Goal: Task Accomplishment & Management: Use online tool/utility

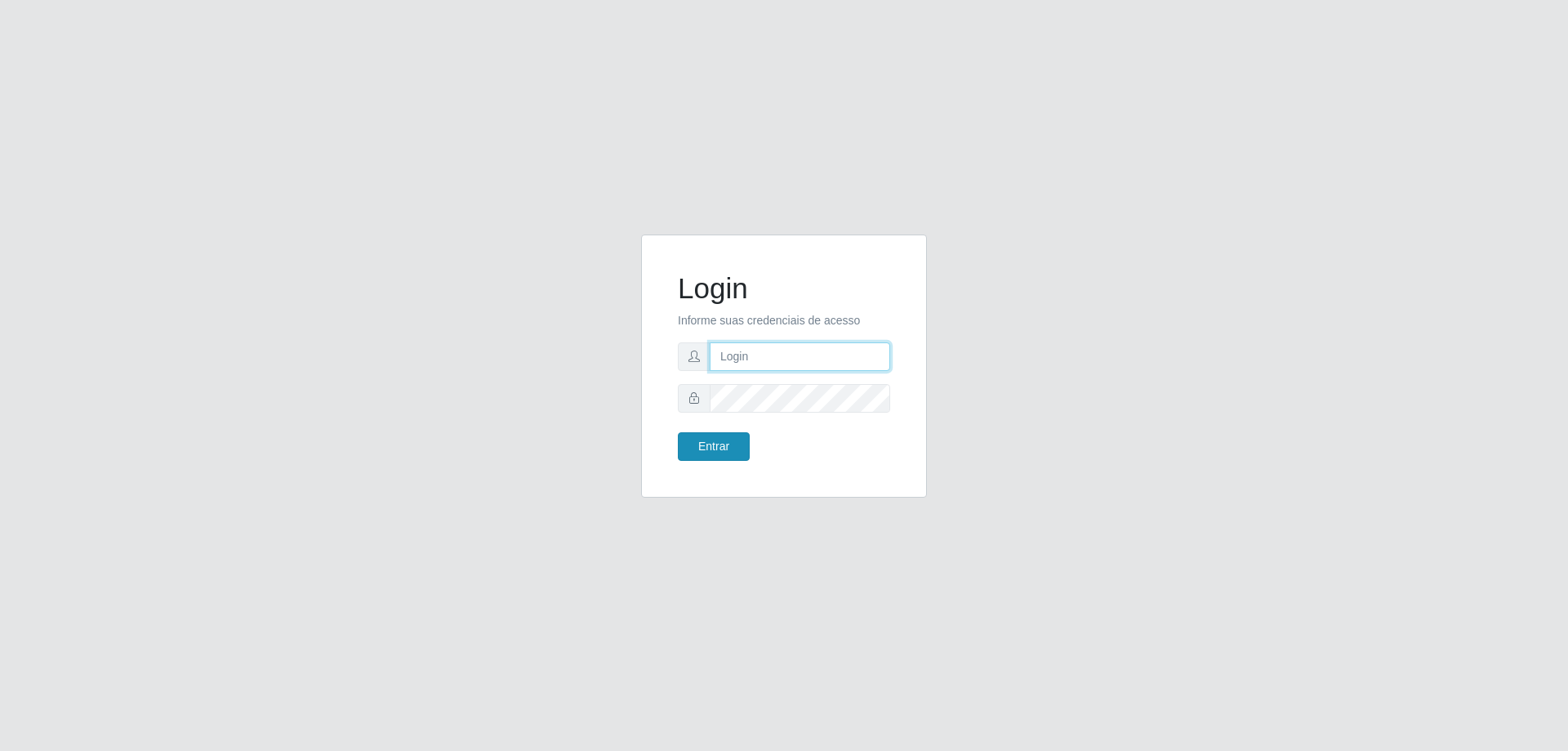
type input "[EMAIL_ADDRESS][DOMAIN_NAME]"
click at [717, 452] on button "Entrar" at bounding box center [714, 446] width 72 height 28
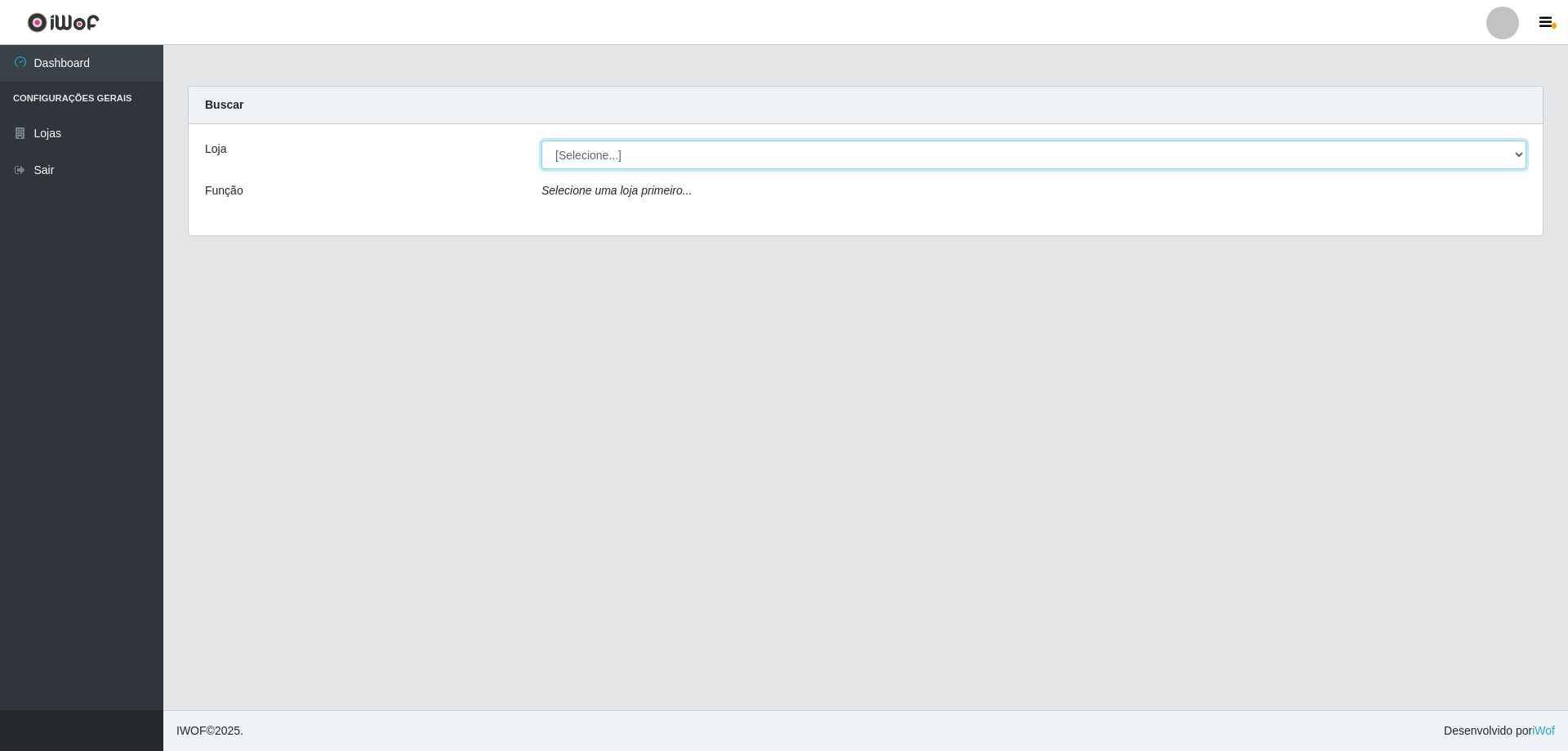
click at [1521, 140] on div "Loja [Selecione...] SuperShow Bis - Avenida 6 Função Selecione uma loja primeir…" at bounding box center [866, 179] width 1355 height 111
select select "59"
click at [541, 141] on select "[Selecione...] SuperShow Bis - [GEOGRAPHIC_DATA]" at bounding box center [1034, 154] width 985 height 28
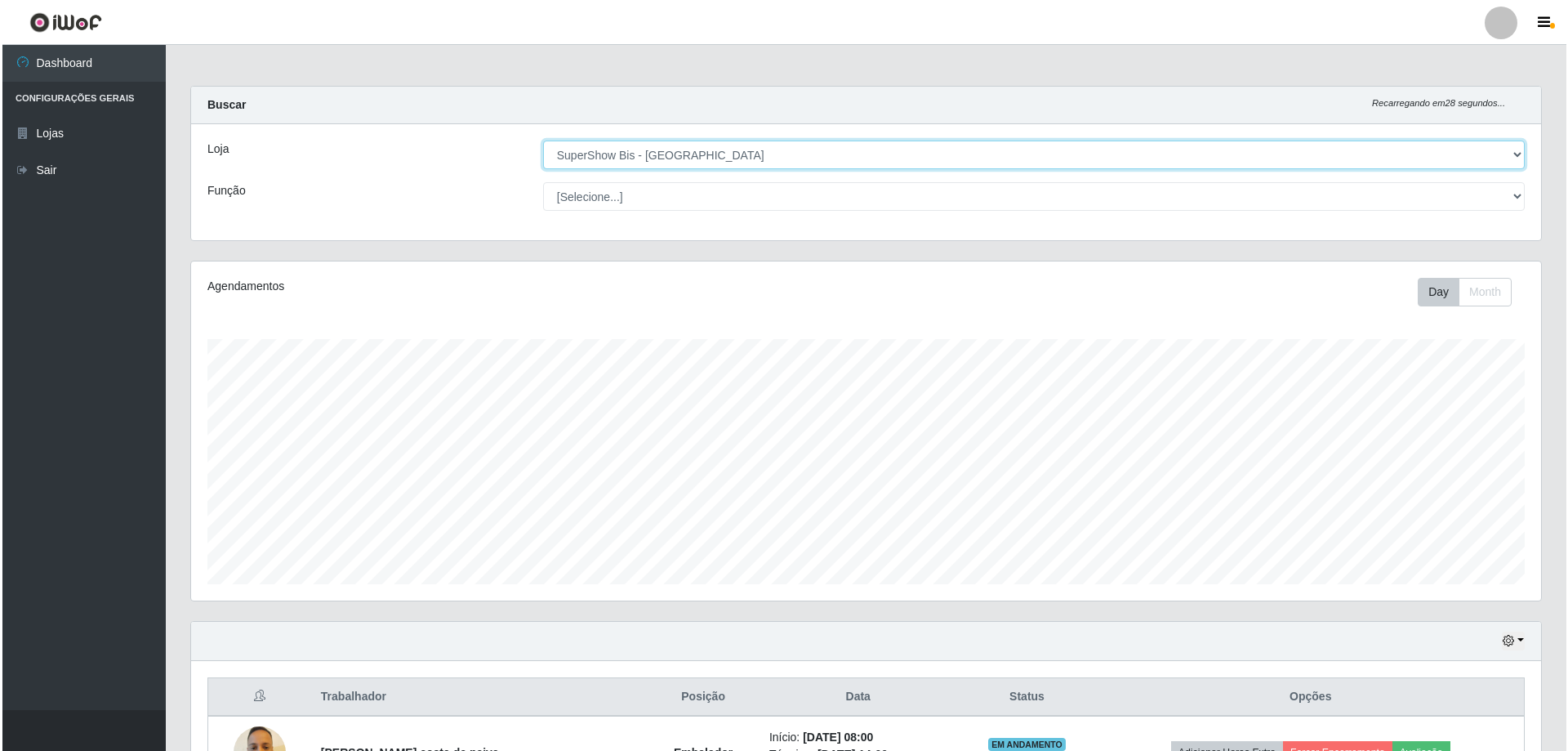
scroll to position [335, 0]
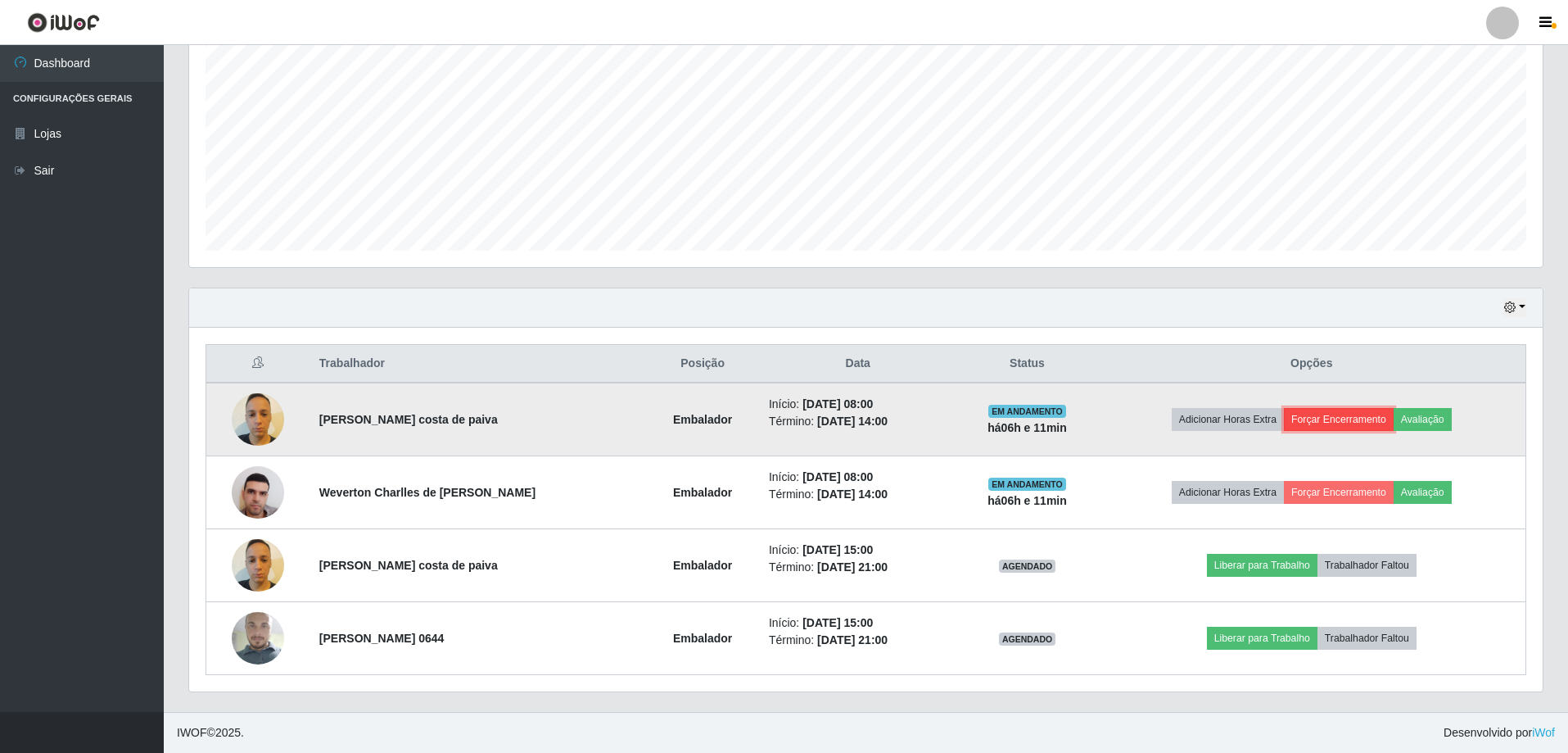
click at [1327, 420] on button "Forçar Encerramento" at bounding box center [1339, 419] width 110 height 23
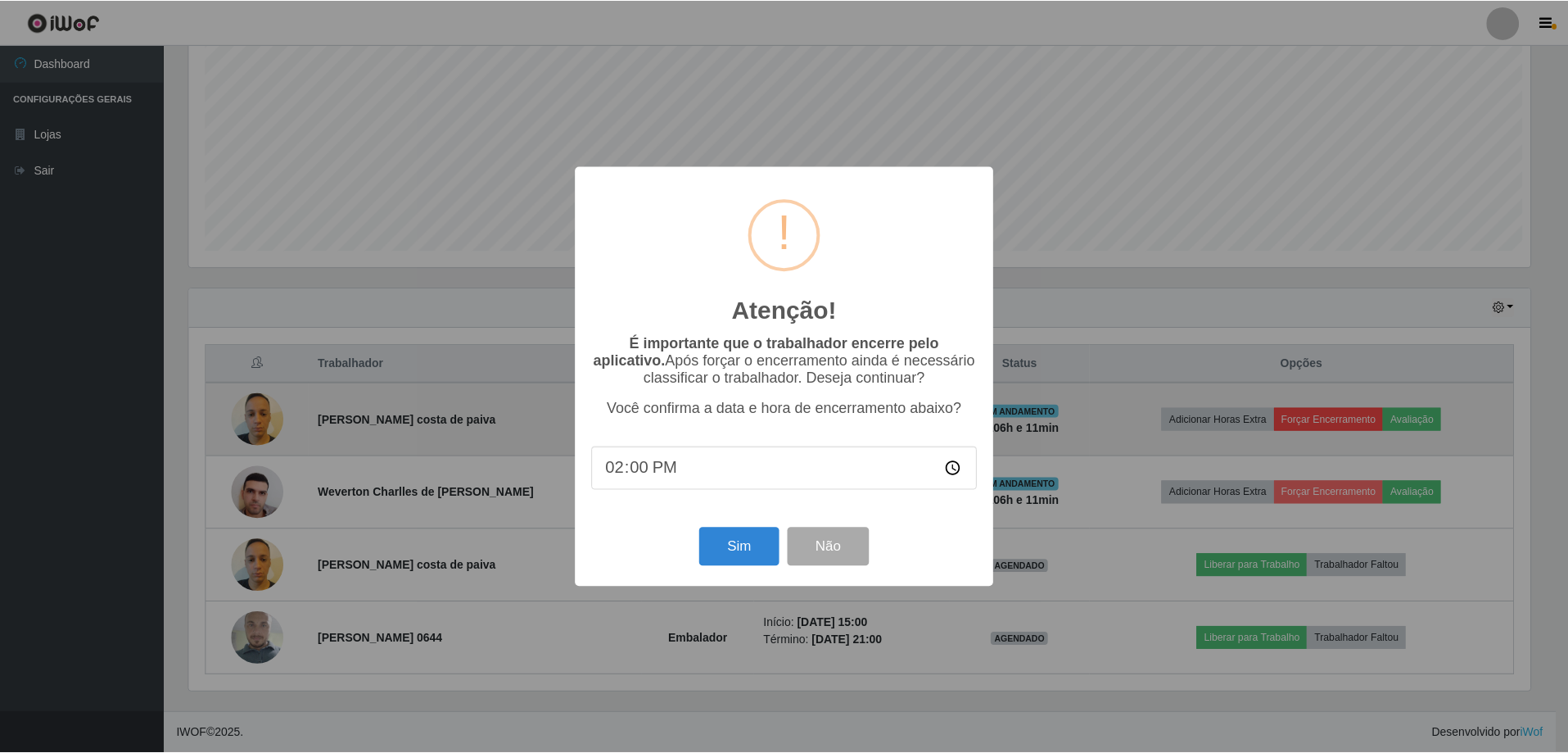
scroll to position [340, 1345]
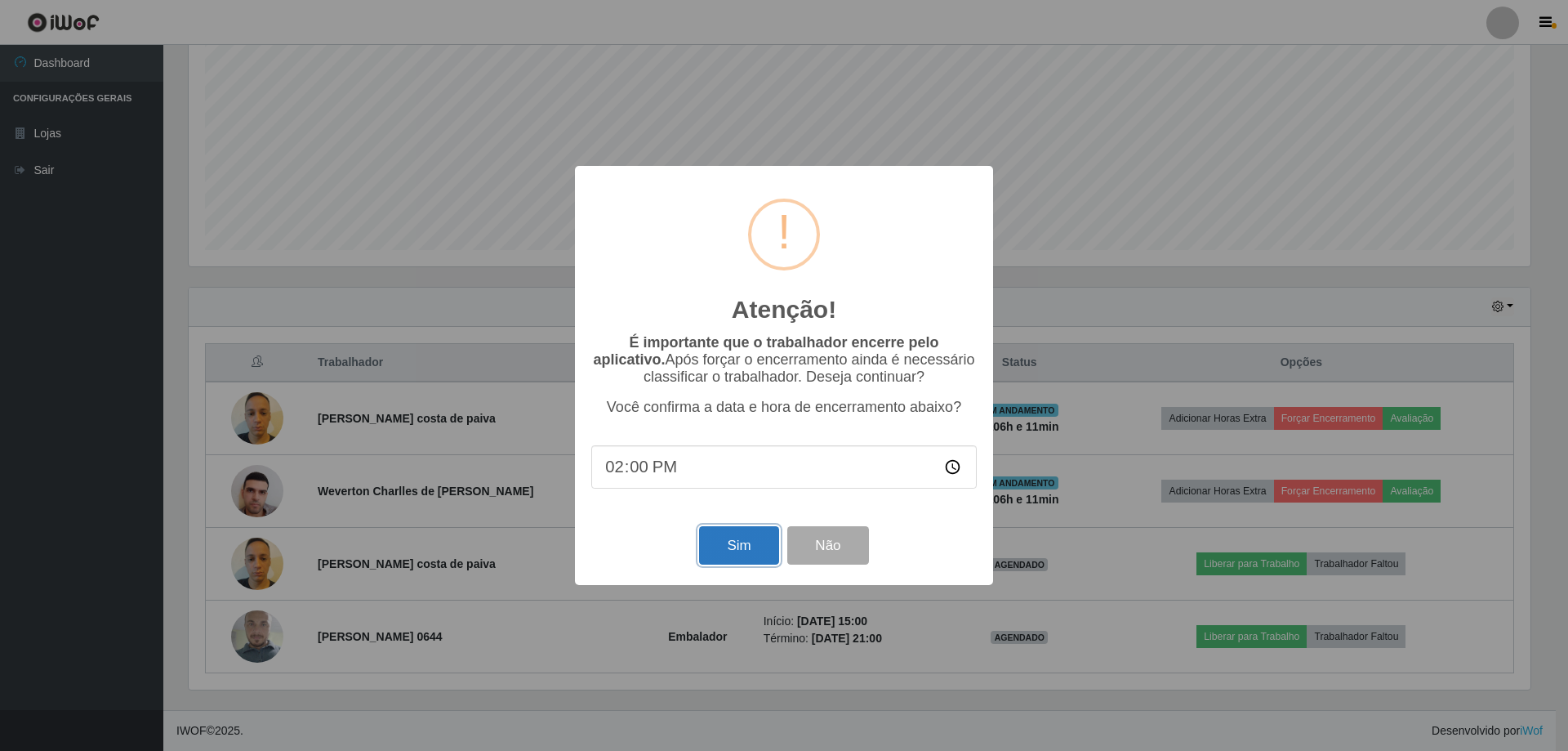
click at [735, 553] on button "Sim" at bounding box center [739, 545] width 79 height 39
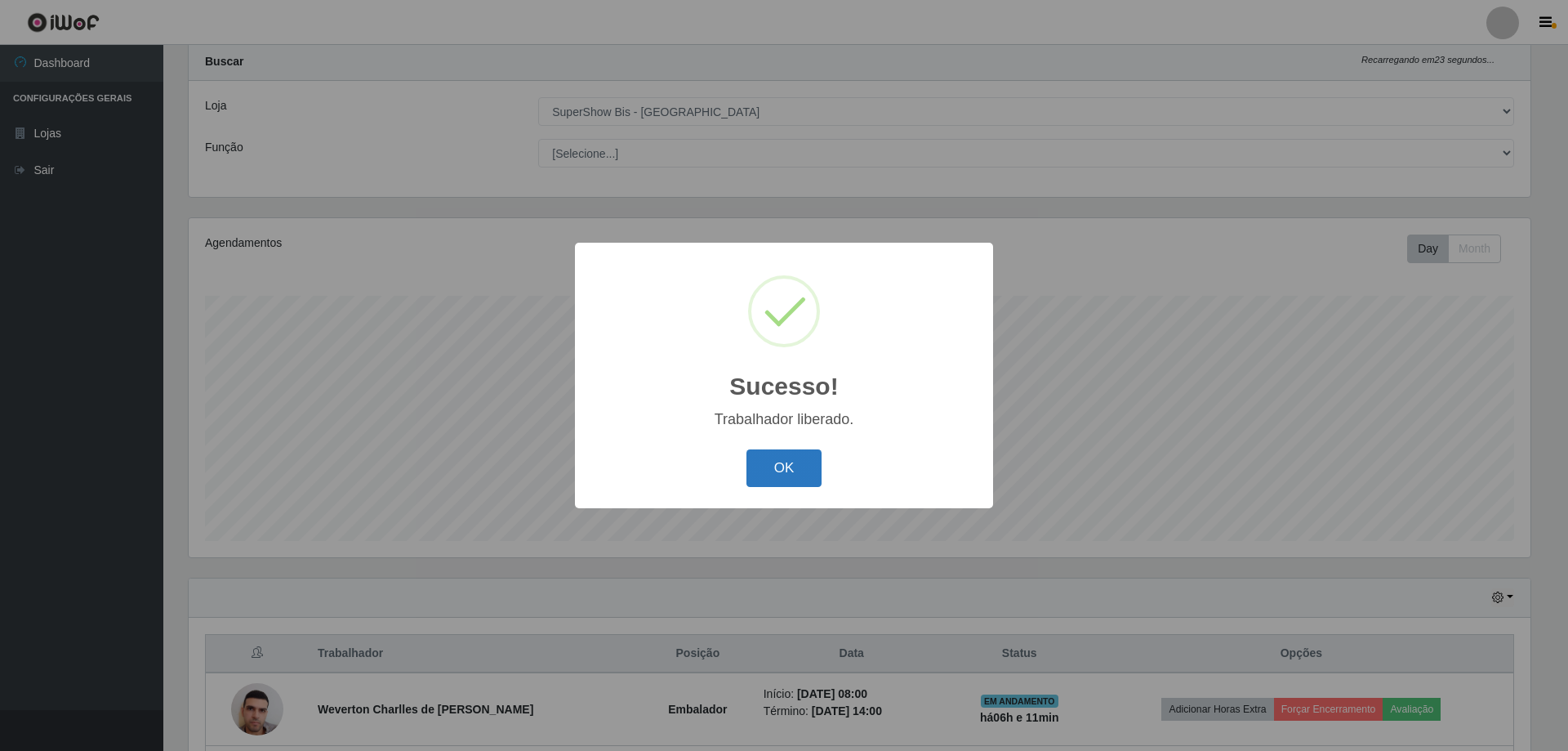
click at [797, 467] on button "OK" at bounding box center [784, 469] width 76 height 39
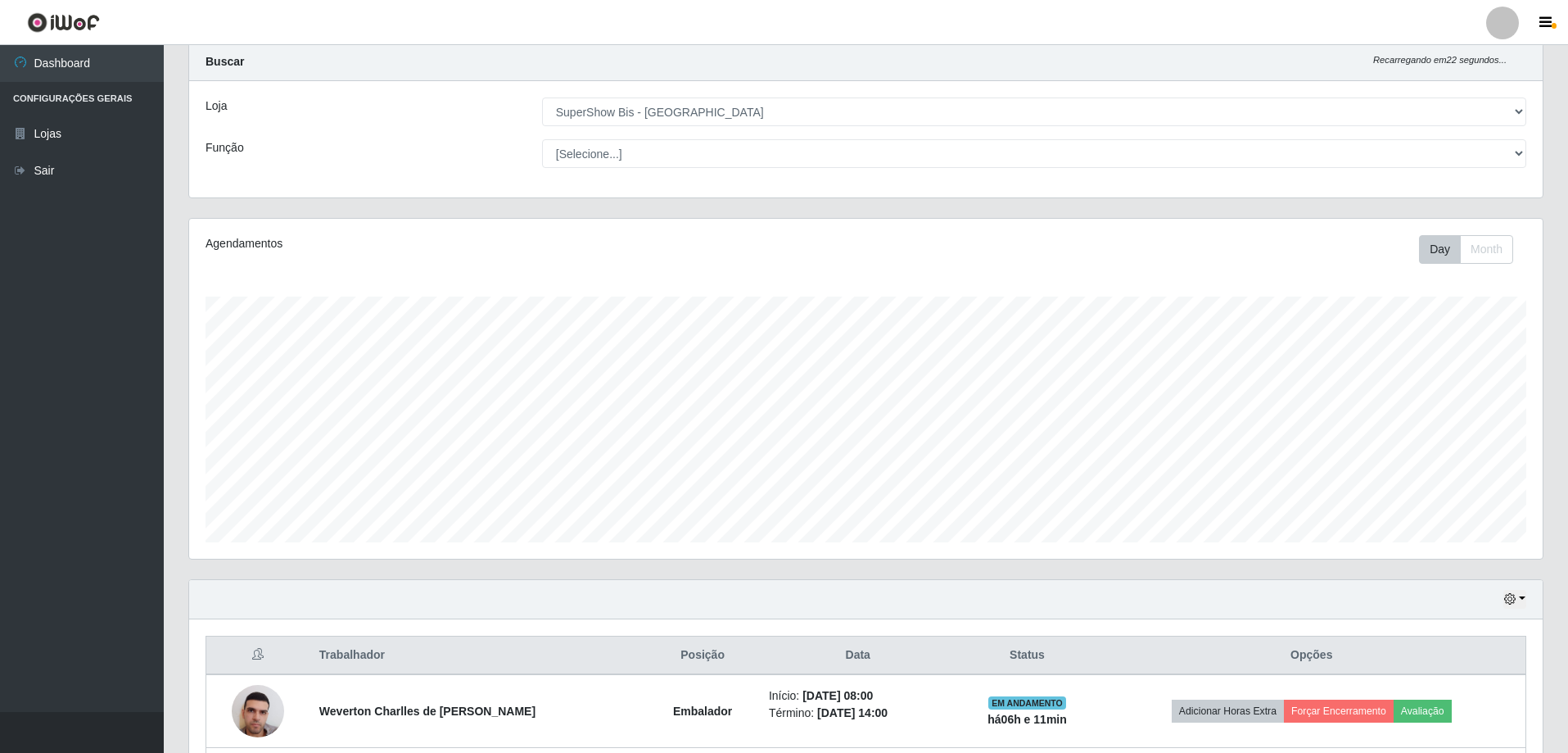
scroll to position [262, 0]
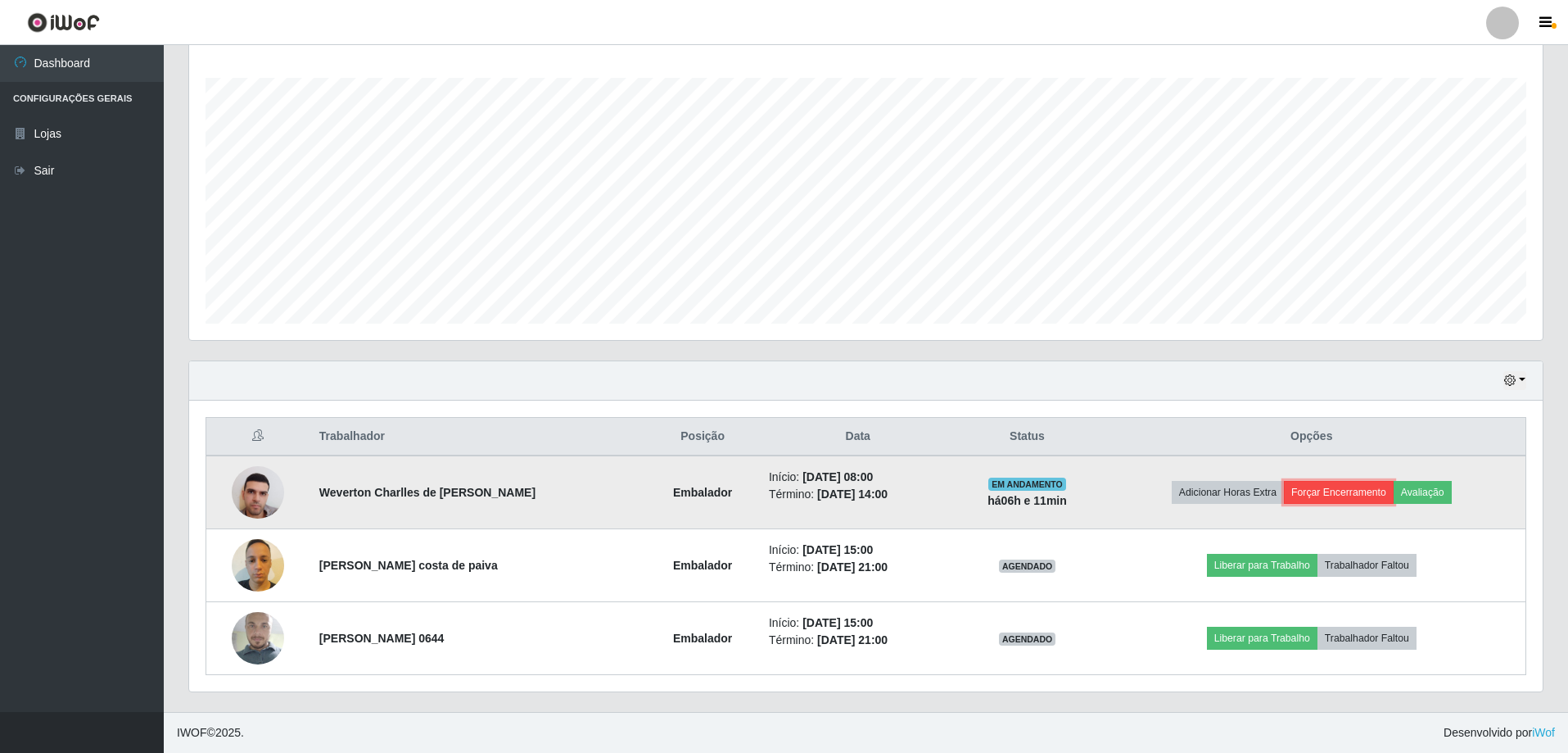
click at [1313, 483] on button "Forçar Encerramento" at bounding box center [1339, 492] width 110 height 23
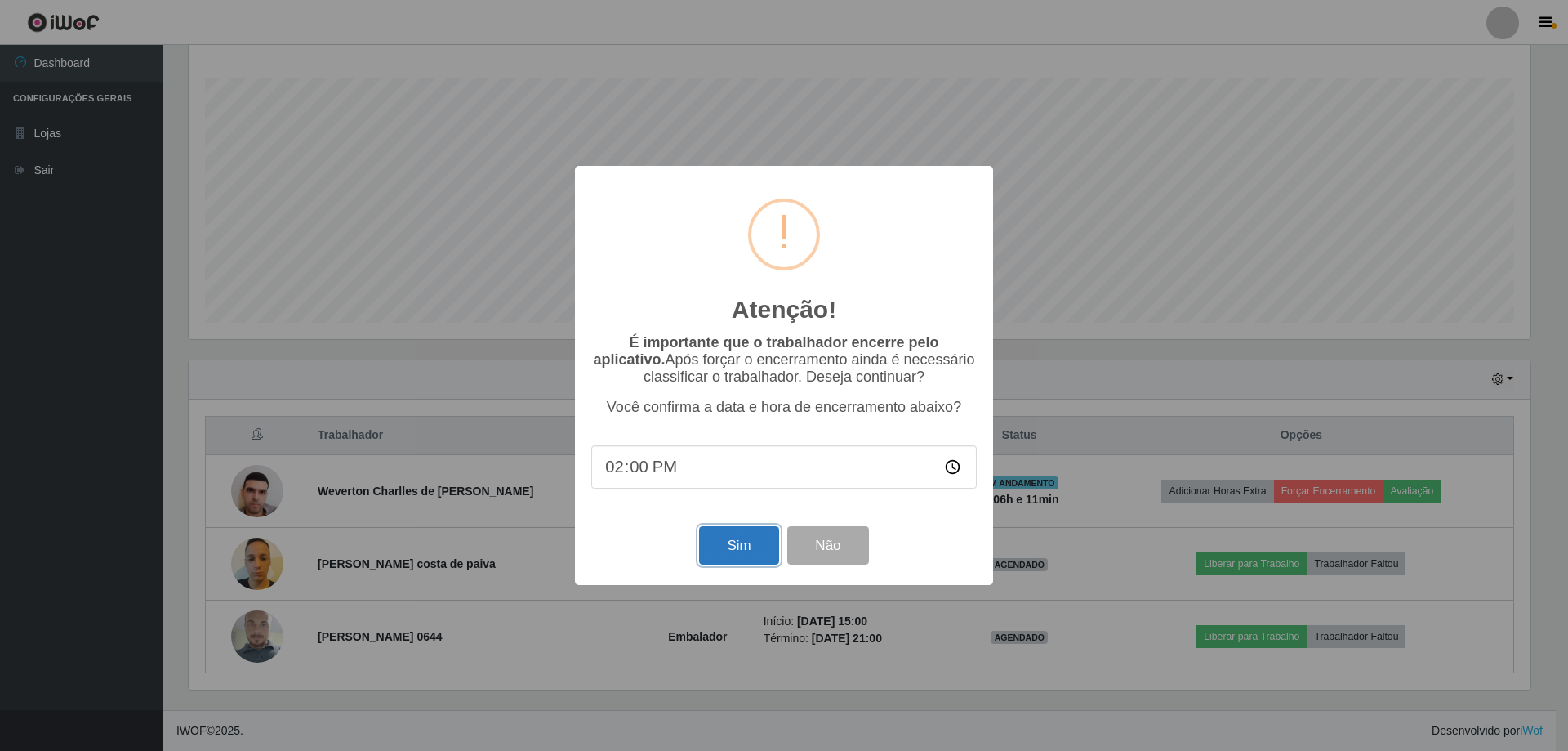
click at [753, 540] on button "Sim" at bounding box center [739, 545] width 79 height 39
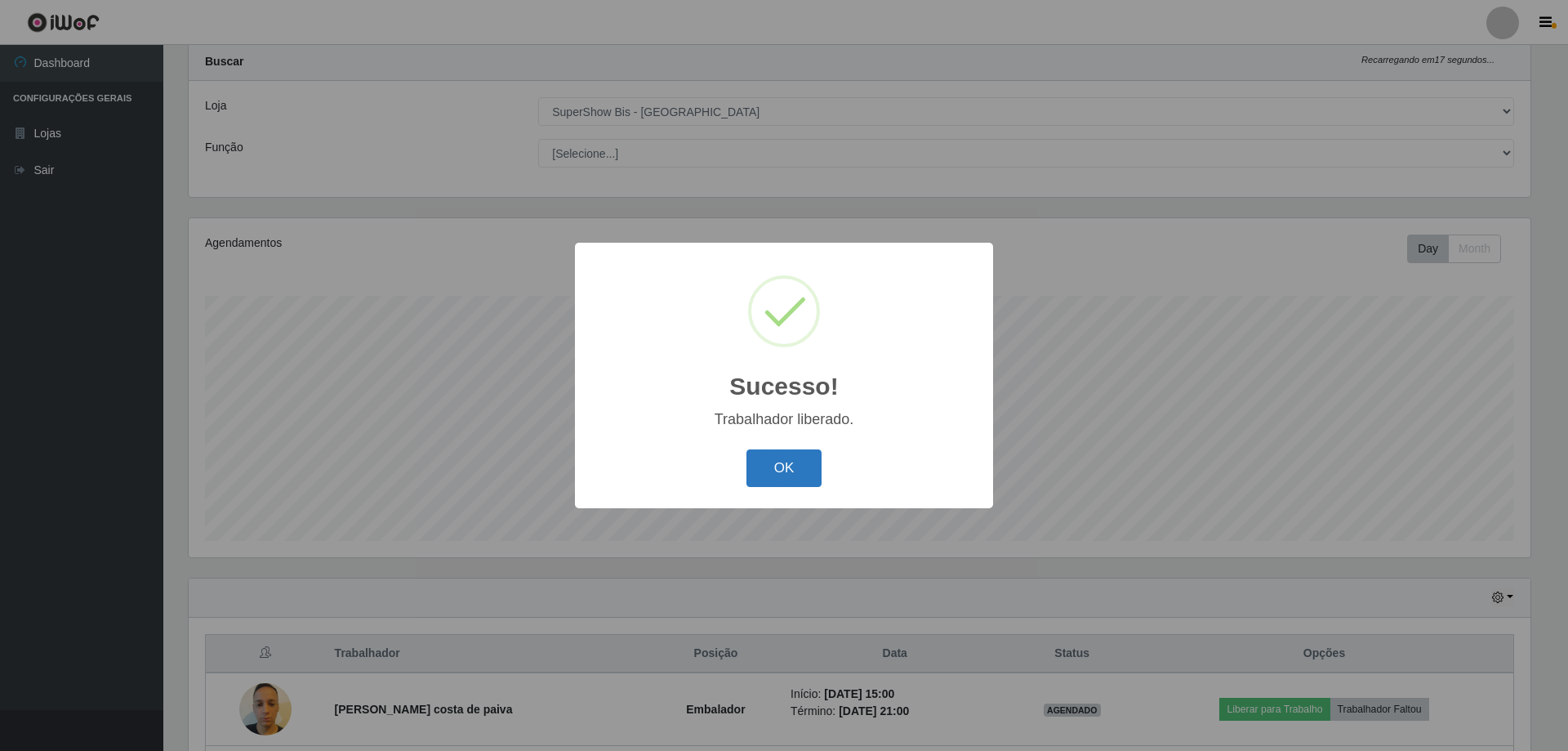
click at [756, 480] on button "OK" at bounding box center [784, 469] width 76 height 39
click at [760, 478] on div "Sucesso! × Trabalhador liberado. OK Cancel" at bounding box center [784, 375] width 1568 height 751
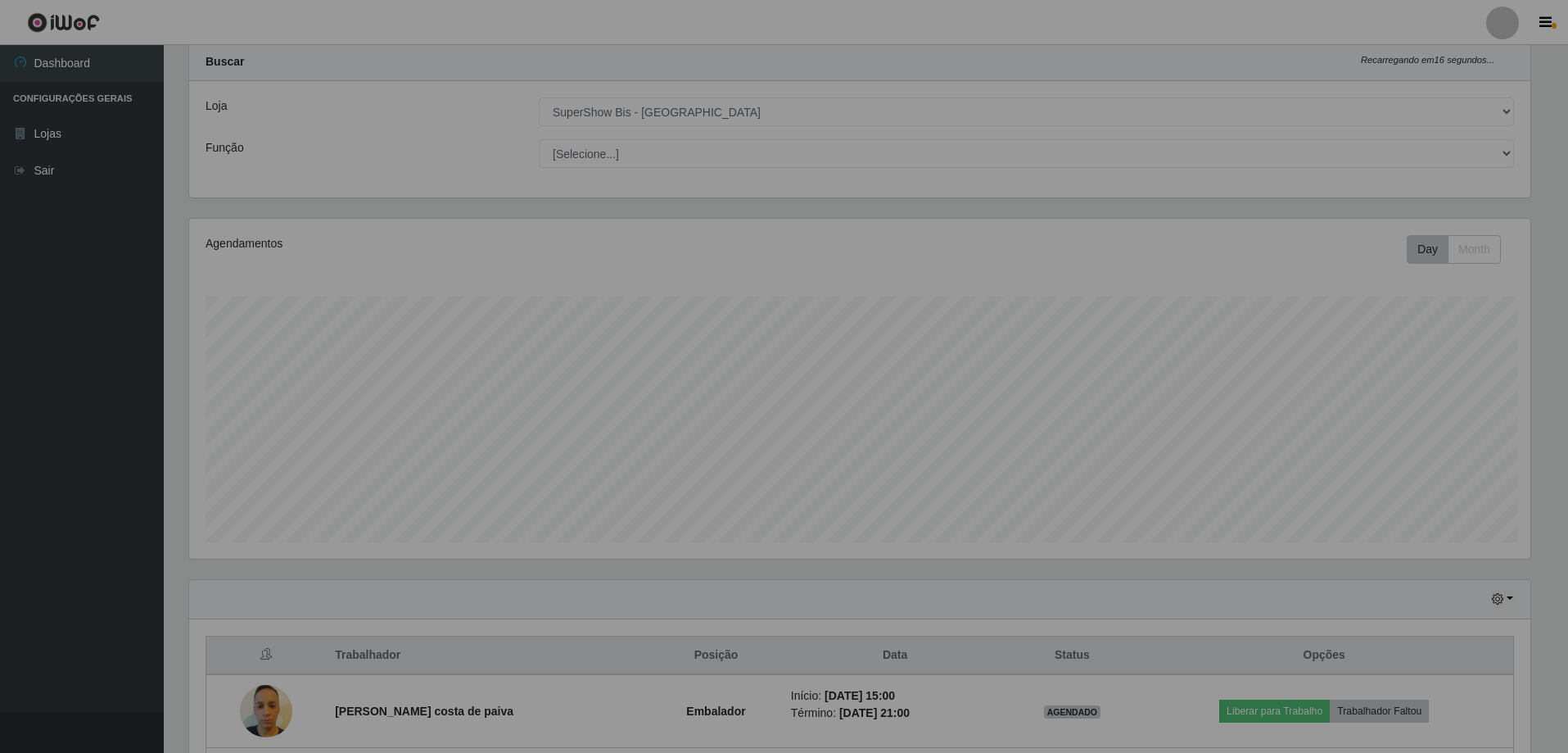
scroll to position [340, 1353]
